Goal: Task Accomplishment & Management: Manage account settings

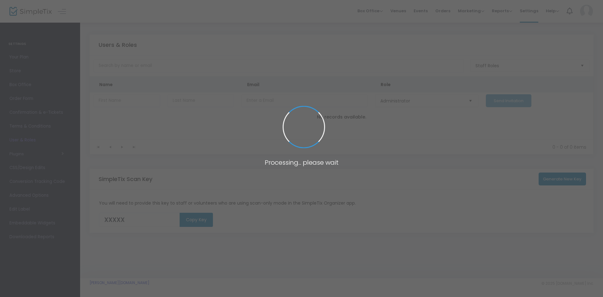
type input "TUSUC"
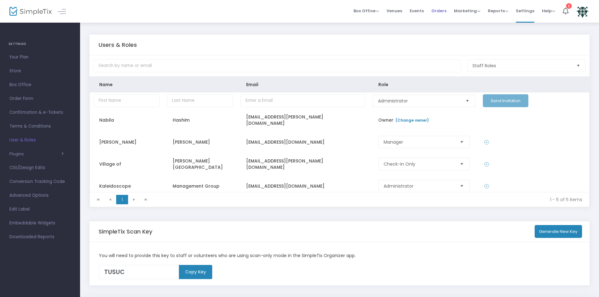
click at [441, 9] on span "Orders" at bounding box center [438, 11] width 15 height 16
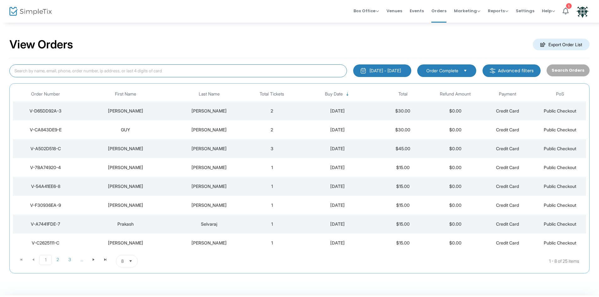
click at [117, 72] on input at bounding box center [178, 70] width 338 height 13
type input "[PERSON_NAME]"
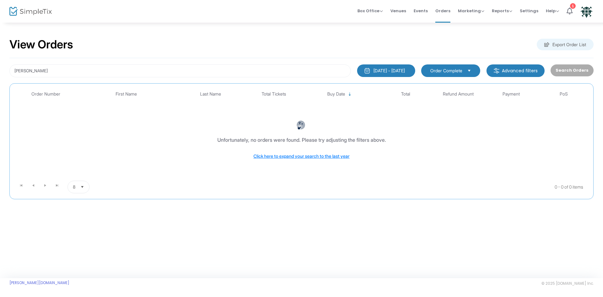
click at [573, 67] on div "Search Orders" at bounding box center [571, 70] width 49 height 13
click at [573, 69] on div "Search Orders" at bounding box center [571, 70] width 49 height 13
click at [209, 69] on input "[PERSON_NAME]" at bounding box center [179, 70] width 341 height 13
click at [204, 69] on input "[PERSON_NAME]" at bounding box center [179, 70] width 341 height 13
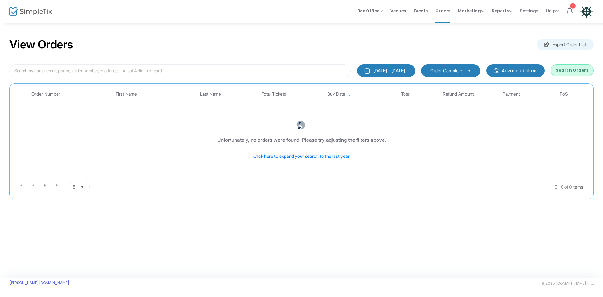
click at [569, 71] on button "Search Orders" at bounding box center [571, 70] width 43 height 12
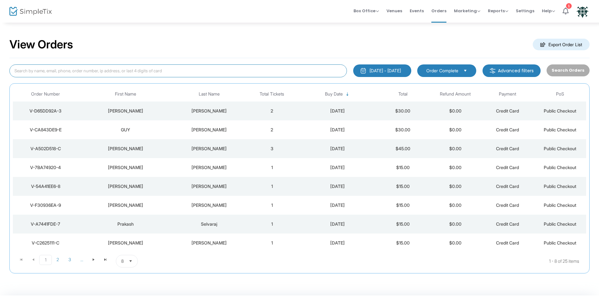
click at [112, 69] on input at bounding box center [178, 70] width 338 height 13
type input "a"
type input "[PERSON_NAME]"
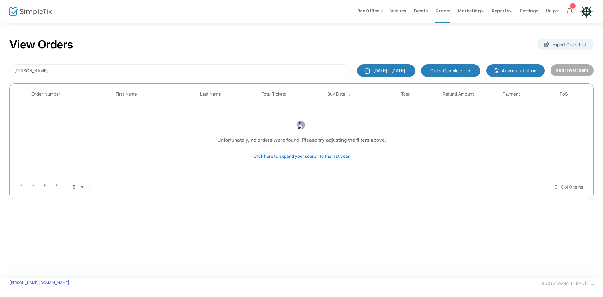
click at [460, 68] on span "Order Complete" at bounding box center [446, 71] width 32 height 6
click at [459, 43] on div "View Orders Export Order List" at bounding box center [301, 44] width 584 height 27
click at [391, 67] on button "[DATE] - [DATE]" at bounding box center [386, 70] width 58 height 13
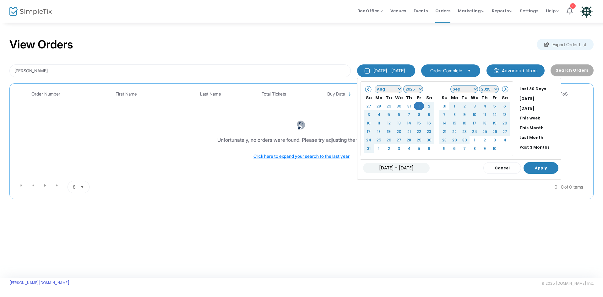
click at [523, 171] on button "Apply" at bounding box center [540, 168] width 35 height 12
type input "[DATE] - [DATE]"
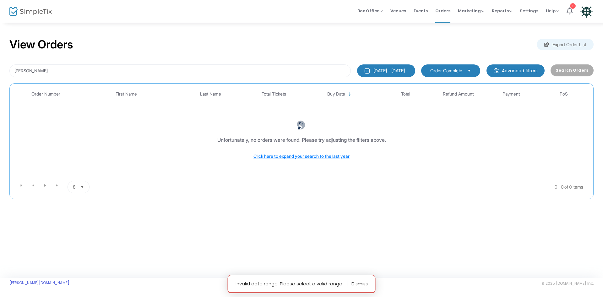
click at [388, 70] on div "[DATE] - [DATE]" at bounding box center [388, 71] width 31 height 6
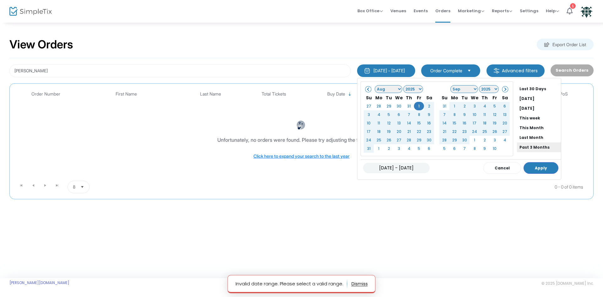
click at [521, 149] on li "Past 3 Months" at bounding box center [539, 147] width 44 height 10
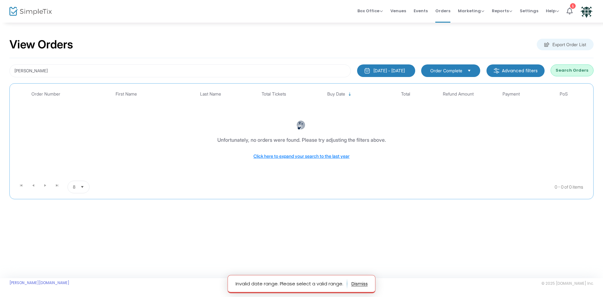
click at [337, 44] on div "View Orders Export Order List" at bounding box center [301, 44] width 584 height 27
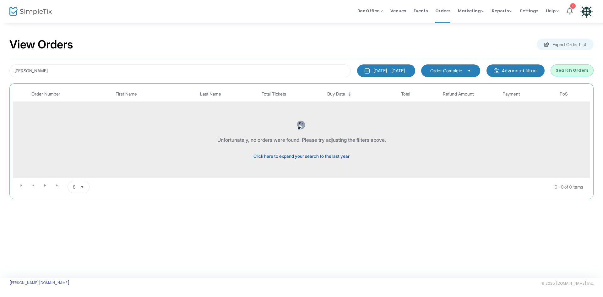
click at [277, 156] on span "Click here to expand your search to the last year" at bounding box center [301, 155] width 96 height 5
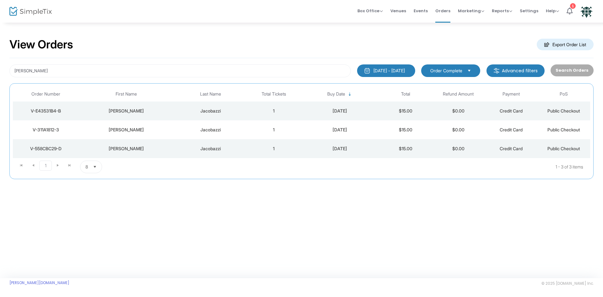
click at [187, 214] on div "View Orders Export Order List jacob [DATE] - [DATE] Last 30 Days [DATE] [DATE] …" at bounding box center [301, 150] width 603 height 256
click at [338, 153] on td "[DATE]" at bounding box center [339, 148] width 79 height 19
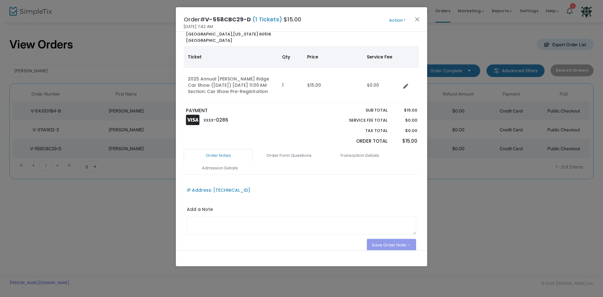
scroll to position [60, 0]
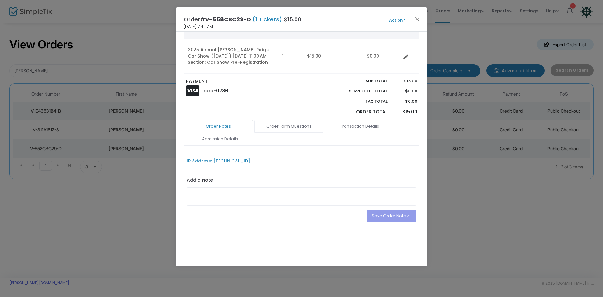
click at [300, 129] on link "Order Form Questions" at bounding box center [288, 126] width 69 height 13
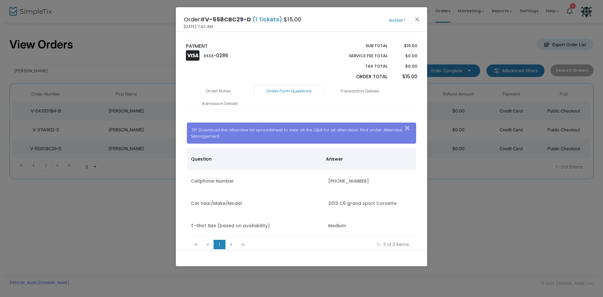
scroll to position [119, 0]
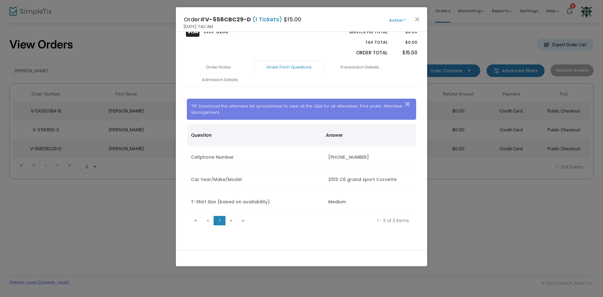
click at [490, 217] on ngb-modal-window "Order# V-558CBC29-D (1 Tickets) $15.00 [DATE] 7:42 AM Action Mark Admitted Edit…" at bounding box center [301, 148] width 603 height 297
click at [419, 21] on button "Close" at bounding box center [417, 19] width 8 height 8
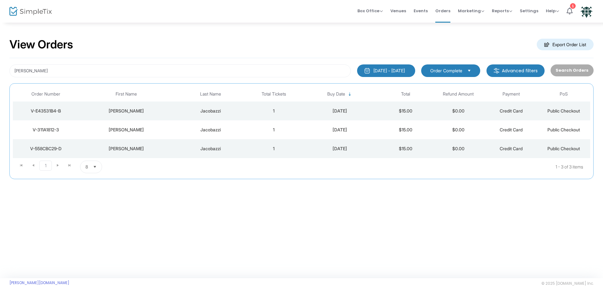
click at [277, 129] on td "1" at bounding box center [273, 129] width 53 height 19
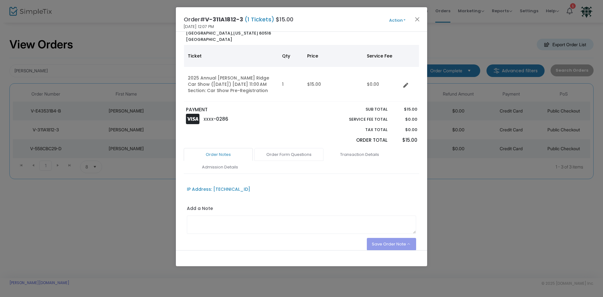
click at [297, 157] on link "Order Form Questions" at bounding box center [288, 154] width 69 height 13
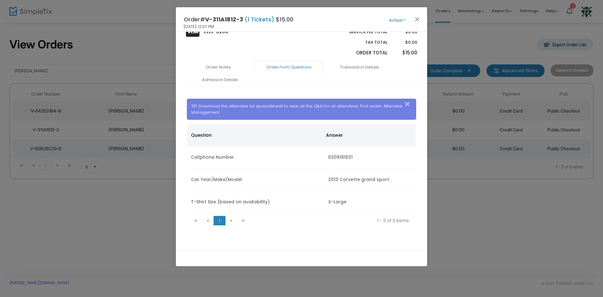
click at [439, 197] on ngb-modal-window "Order# V-311A1812-3 (1 Tickets) $15.00 [DATE] 12:07 PM Action Mark Admitted Edi…" at bounding box center [301, 148] width 603 height 297
click at [420, 19] on button "Close" at bounding box center [417, 19] width 8 height 8
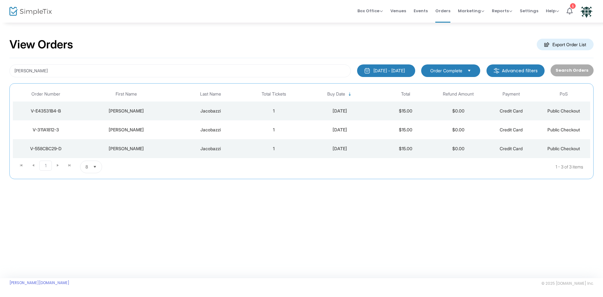
click at [257, 109] on td "1" at bounding box center [273, 110] width 53 height 19
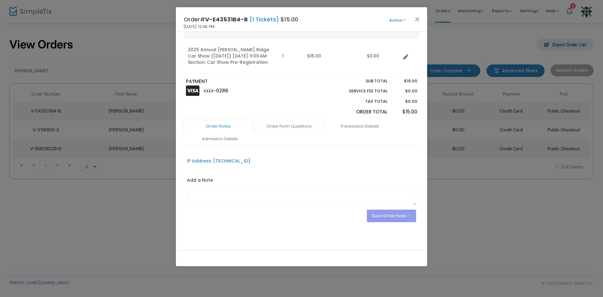
click at [289, 130] on link "Order Form Questions" at bounding box center [288, 126] width 69 height 13
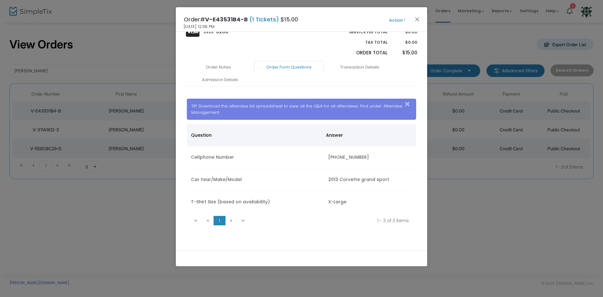
click at [444, 208] on ngb-modal-window "Order# V-E43531B4-B (1 Tickets) $15.00 [DATE] 12:38 PM Action Mark Admitted Edi…" at bounding box center [301, 148] width 603 height 297
click at [415, 20] on button "Close" at bounding box center [417, 19] width 8 height 8
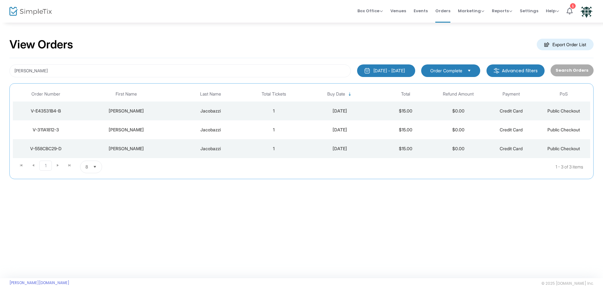
click at [200, 218] on div "View Orders Export Order List jacob [DATE] - [DATE] Last 30 Days [DATE] [DATE] …" at bounding box center [301, 150] width 603 height 256
click at [214, 261] on div "View Orders Export Order List jacob [DATE] - [DATE] Last 30 Days [DATE] [DATE] …" at bounding box center [301, 150] width 603 height 256
